Goal: Navigation & Orientation: Go to known website

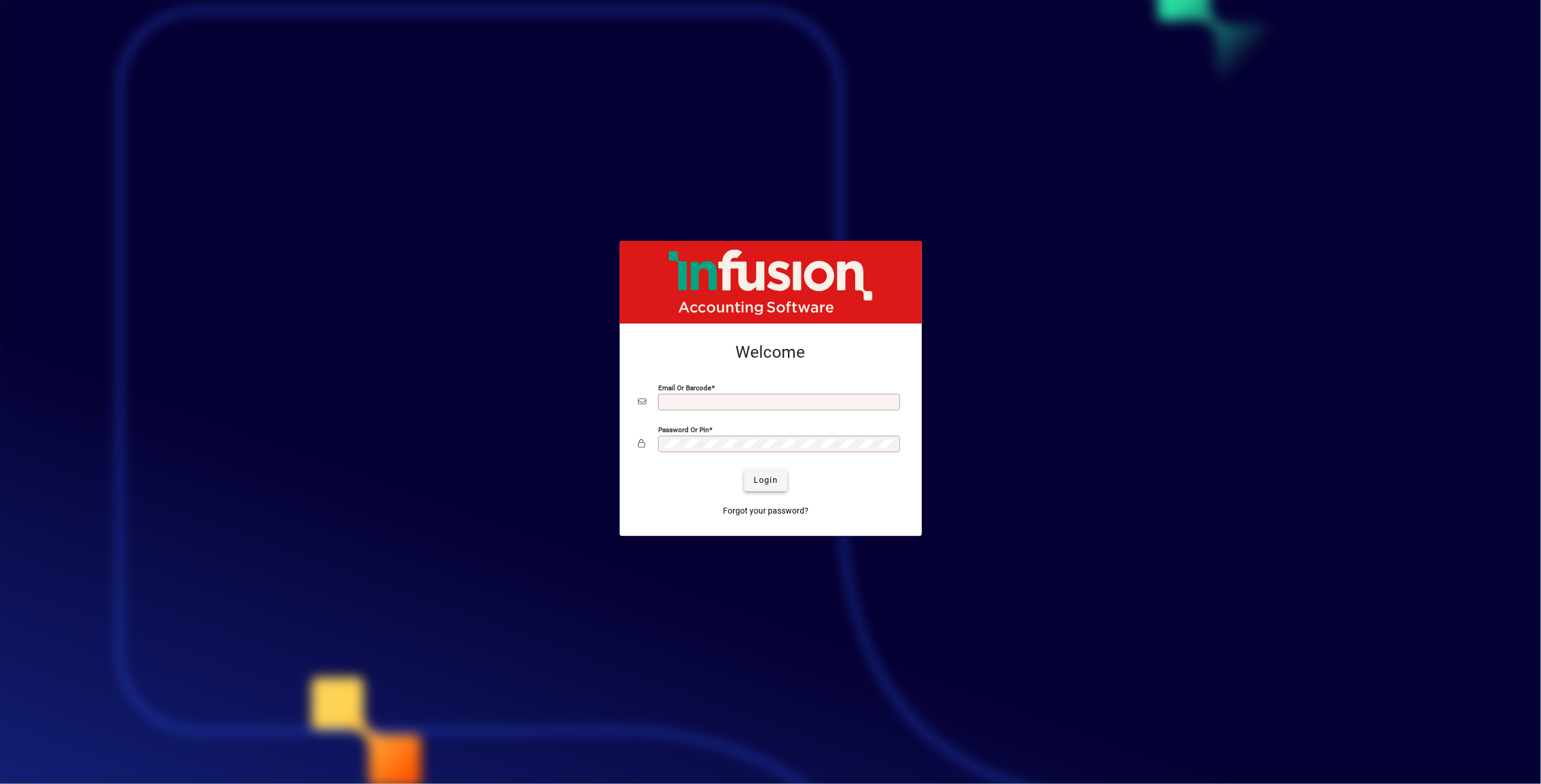
type input "**********"
click at [773, 477] on span "Login" at bounding box center [766, 480] width 24 height 12
